Goal: Entertainment & Leisure: Consume media (video, audio)

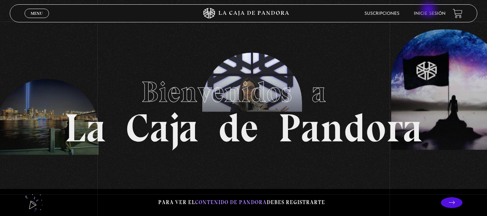
click at [429, 10] on li "Inicie sesión" at bounding box center [430, 13] width 32 height 11
click at [429, 14] on link "Inicie sesión" at bounding box center [430, 14] width 32 height 4
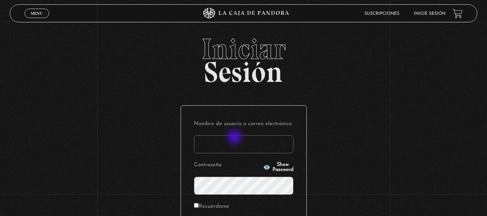
click at [235, 136] on input "Nombre de usuario o correo electrónico" at bounding box center [244, 144] width 100 height 18
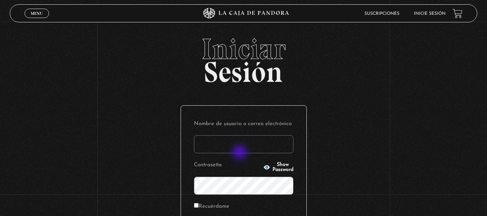
type input "thenaath@icloud.com"
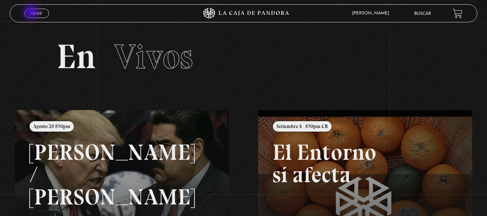
click at [32, 13] on span "Menu" at bounding box center [37, 13] width 12 height 4
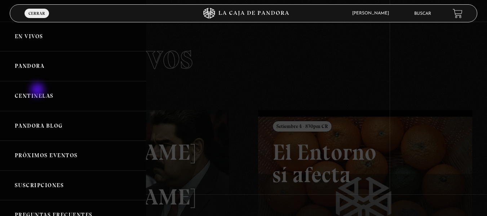
click at [38, 90] on link "Centinelas" at bounding box center [73, 96] width 146 height 30
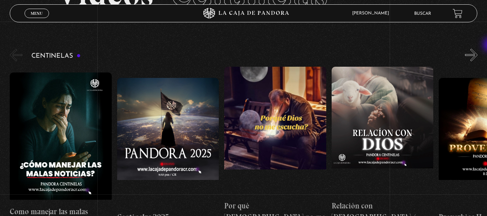
scroll to position [65, 0]
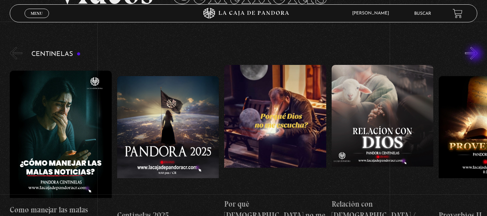
click at [476, 54] on button "»" at bounding box center [471, 53] width 13 height 13
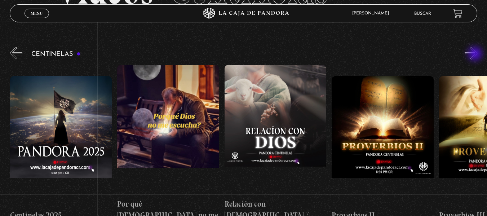
click at [476, 54] on button "»" at bounding box center [471, 53] width 13 height 13
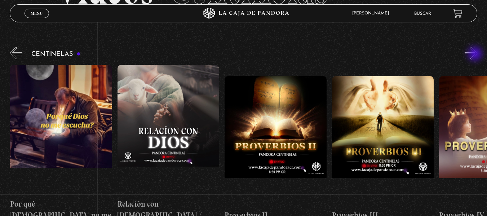
click at [476, 54] on button "»" at bounding box center [471, 53] width 13 height 13
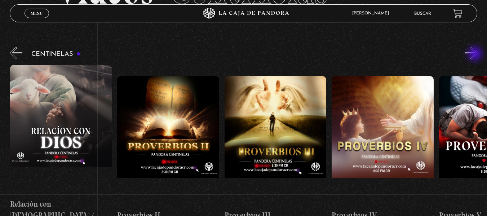
click at [476, 54] on button "»" at bounding box center [471, 53] width 13 height 13
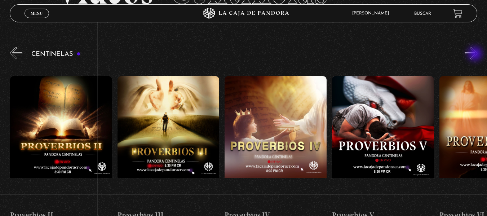
click at [476, 54] on button "»" at bounding box center [471, 53] width 13 height 13
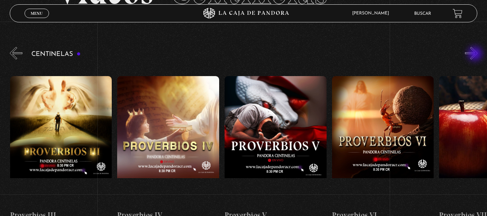
click at [476, 54] on button "»" at bounding box center [471, 53] width 13 height 13
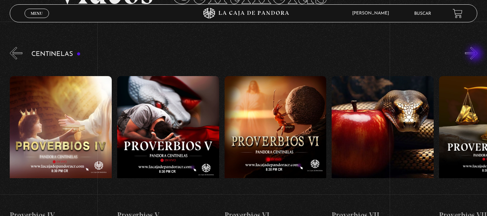
click at [476, 54] on button "»" at bounding box center [471, 53] width 13 height 13
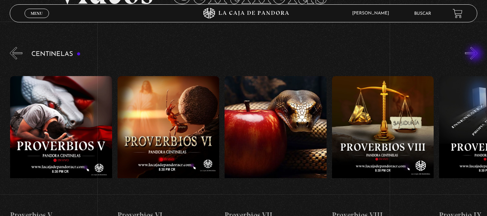
click at [476, 54] on button "»" at bounding box center [471, 53] width 13 height 13
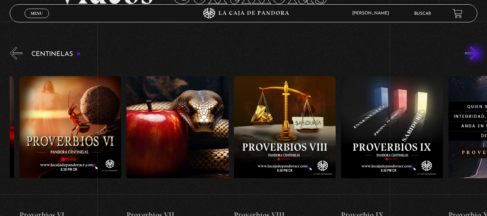
scroll to position [0, 858]
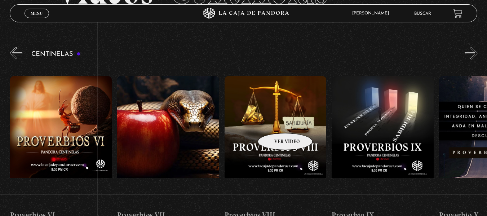
click at [276, 122] on figure at bounding box center [276, 141] width 102 height 130
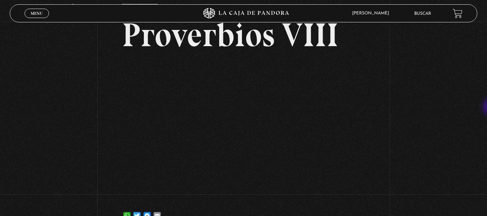
scroll to position [35, 0]
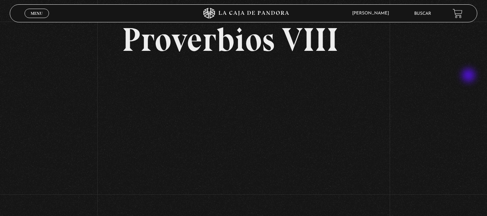
click at [469, 76] on div "Volver 23 mayo, 2024 Proverbios VIII WhatsApp Twitter Messenger Email" at bounding box center [243, 112] width 487 height 250
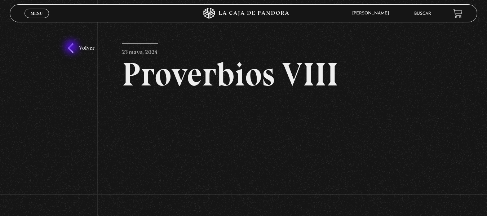
click at [72, 48] on link "Volver" at bounding box center [81, 48] width 27 height 10
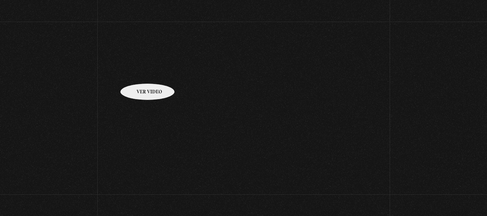
scroll to position [68, 0]
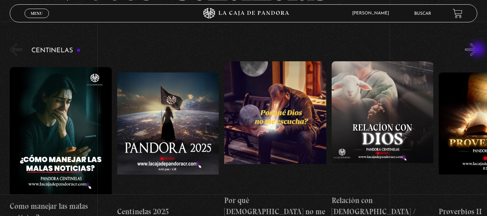
click at [478, 50] on button "»" at bounding box center [471, 49] width 13 height 13
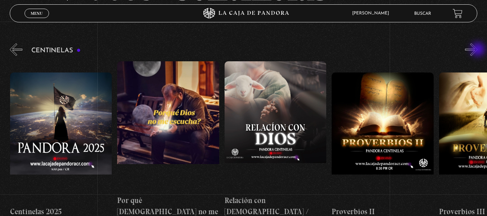
click at [478, 50] on button "»" at bounding box center [471, 49] width 13 height 13
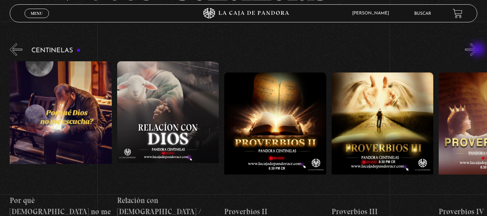
click at [478, 50] on button "»" at bounding box center [471, 49] width 13 height 13
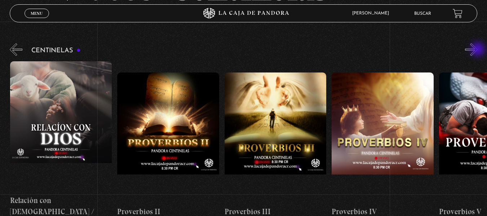
click at [478, 50] on button "»" at bounding box center [471, 49] width 13 height 13
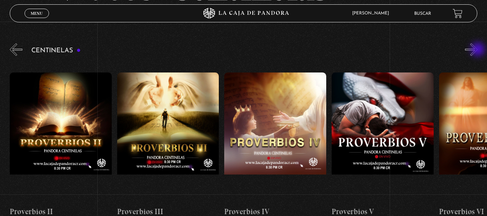
click at [478, 50] on button "»" at bounding box center [471, 49] width 13 height 13
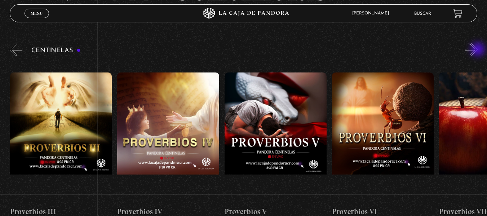
click at [478, 50] on button "»" at bounding box center [471, 49] width 13 height 13
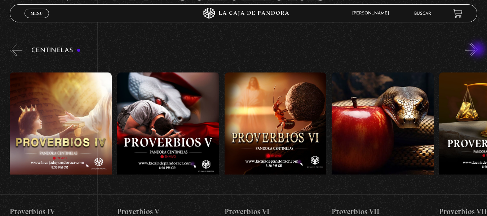
click at [478, 50] on button "»" at bounding box center [471, 49] width 13 height 13
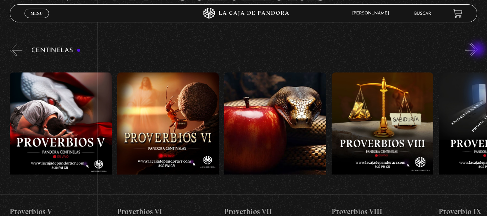
click at [478, 50] on button "»" at bounding box center [471, 49] width 13 height 13
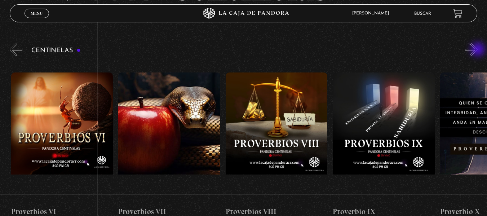
scroll to position [0, 858]
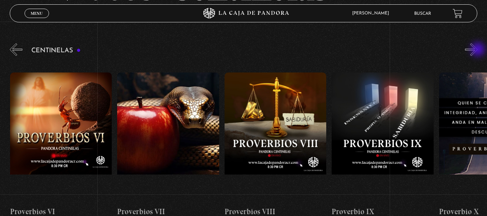
click at [478, 50] on button "»" at bounding box center [471, 49] width 13 height 13
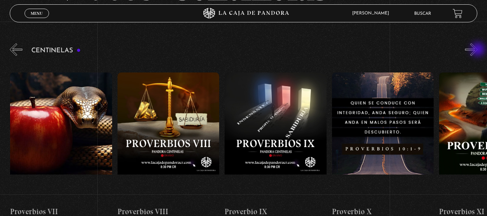
scroll to position [0, 965]
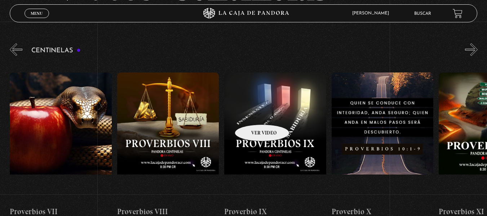
click at [253, 114] on figure at bounding box center [275, 137] width 102 height 130
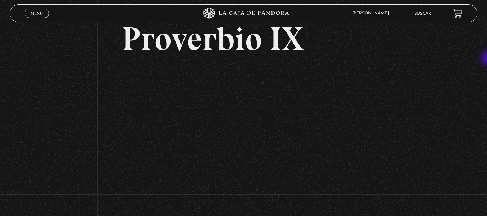
scroll to position [47, 0]
